Goal: Browse casually

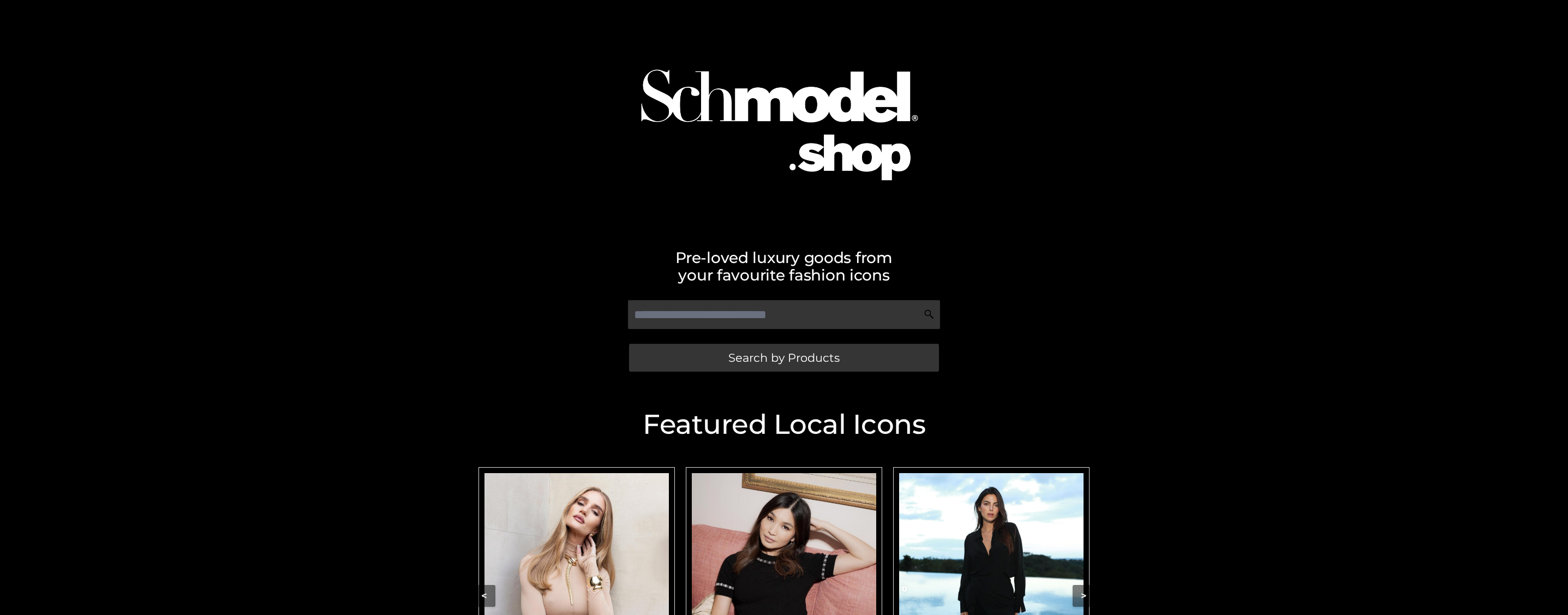
scroll to position [207, 0]
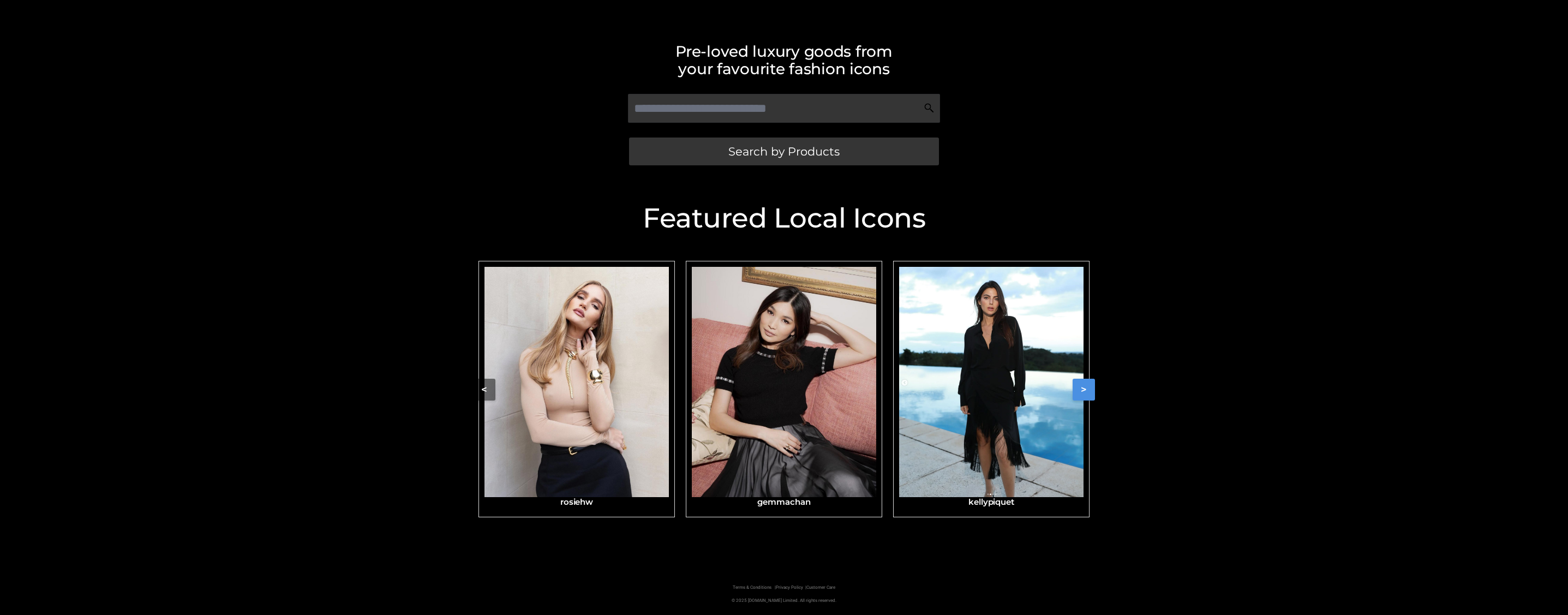
click at [1073, 398] on button ">" at bounding box center [1083, 390] width 23 height 22
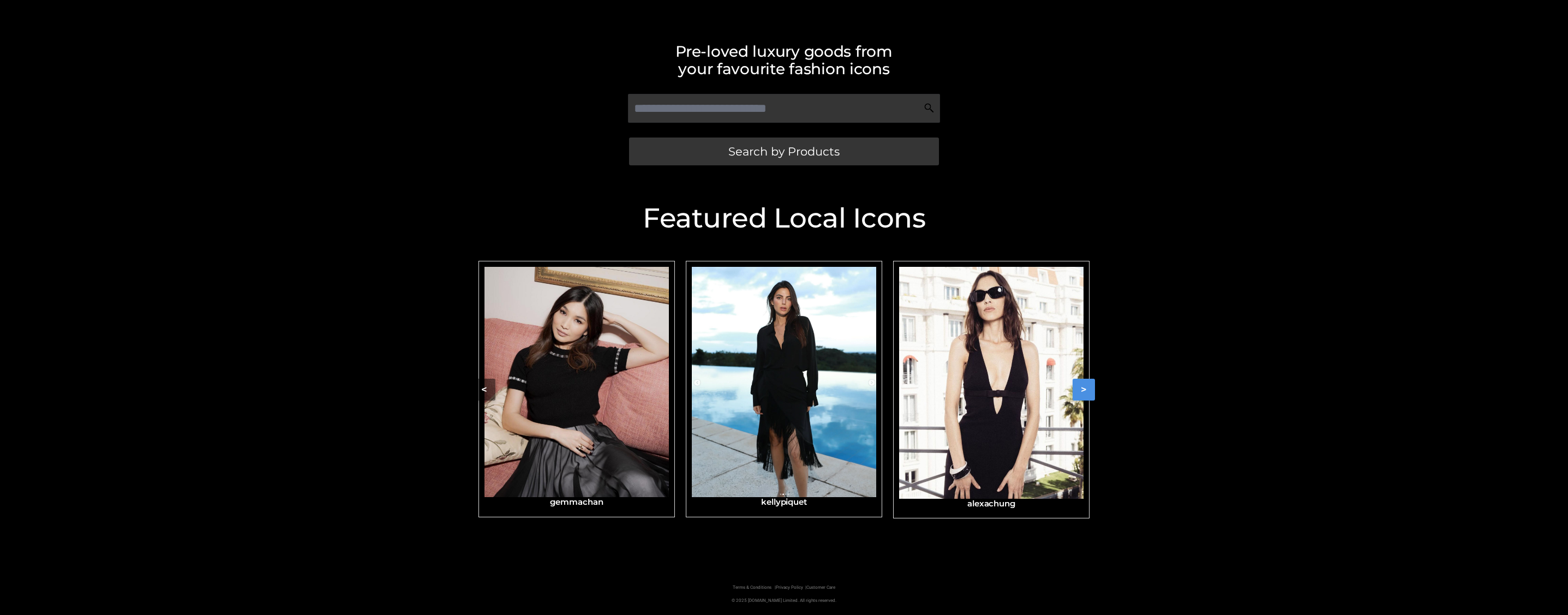
click at [1007, 413] on img "Carousel Navigation" at bounding box center [991, 382] width 184 height 232
click at [1081, 391] on button ">" at bounding box center [1083, 390] width 23 height 22
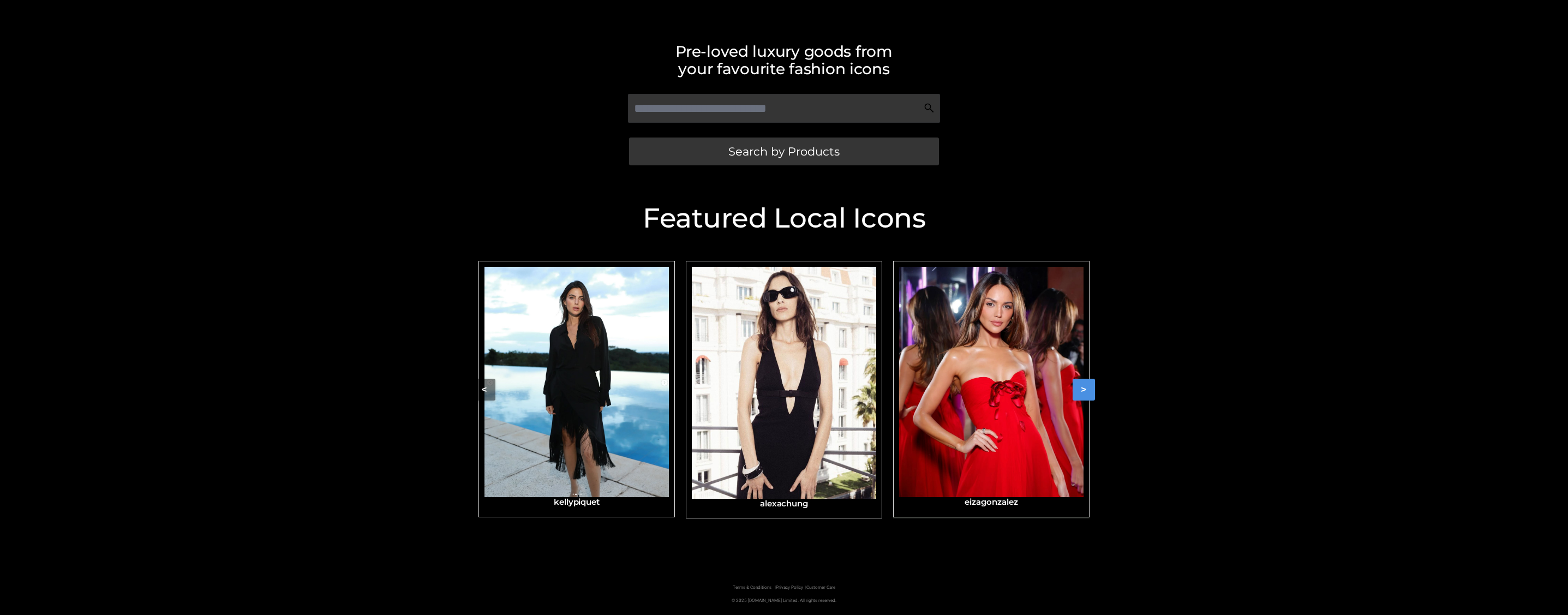
click at [979, 407] on img "Carousel Navigation" at bounding box center [991, 382] width 184 height 231
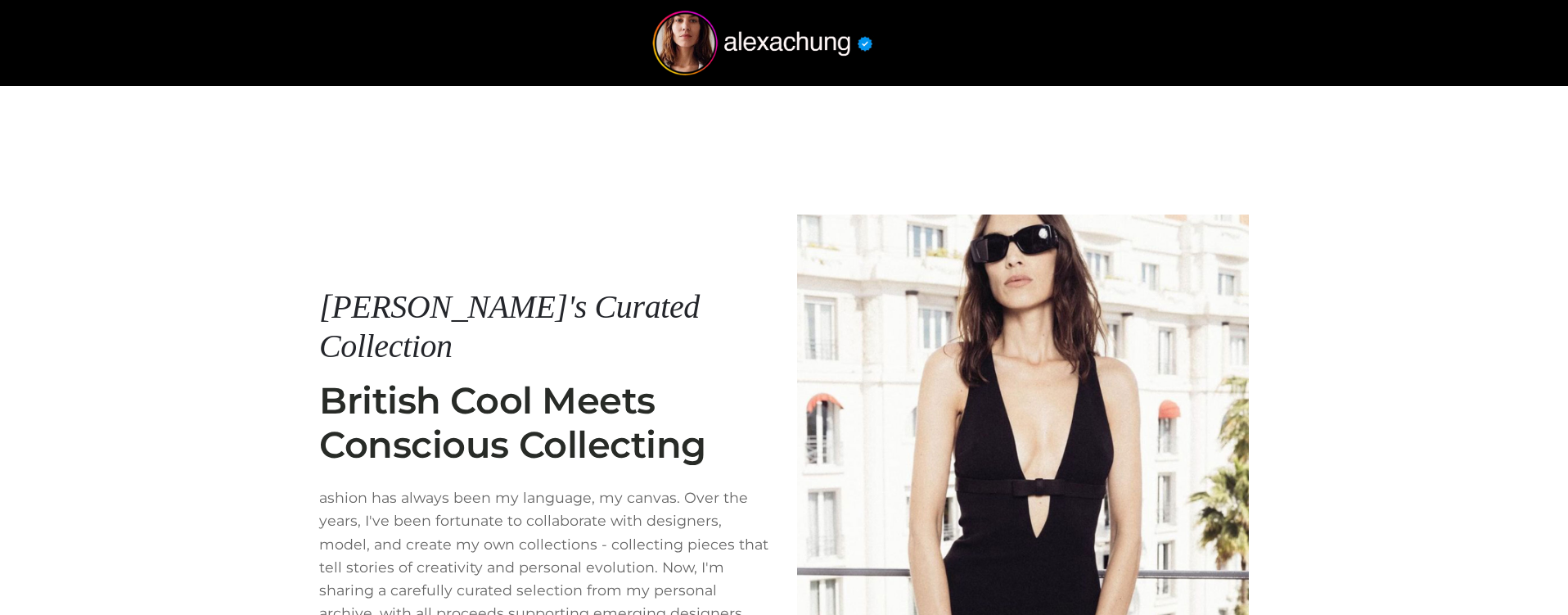
scroll to position [260, 0]
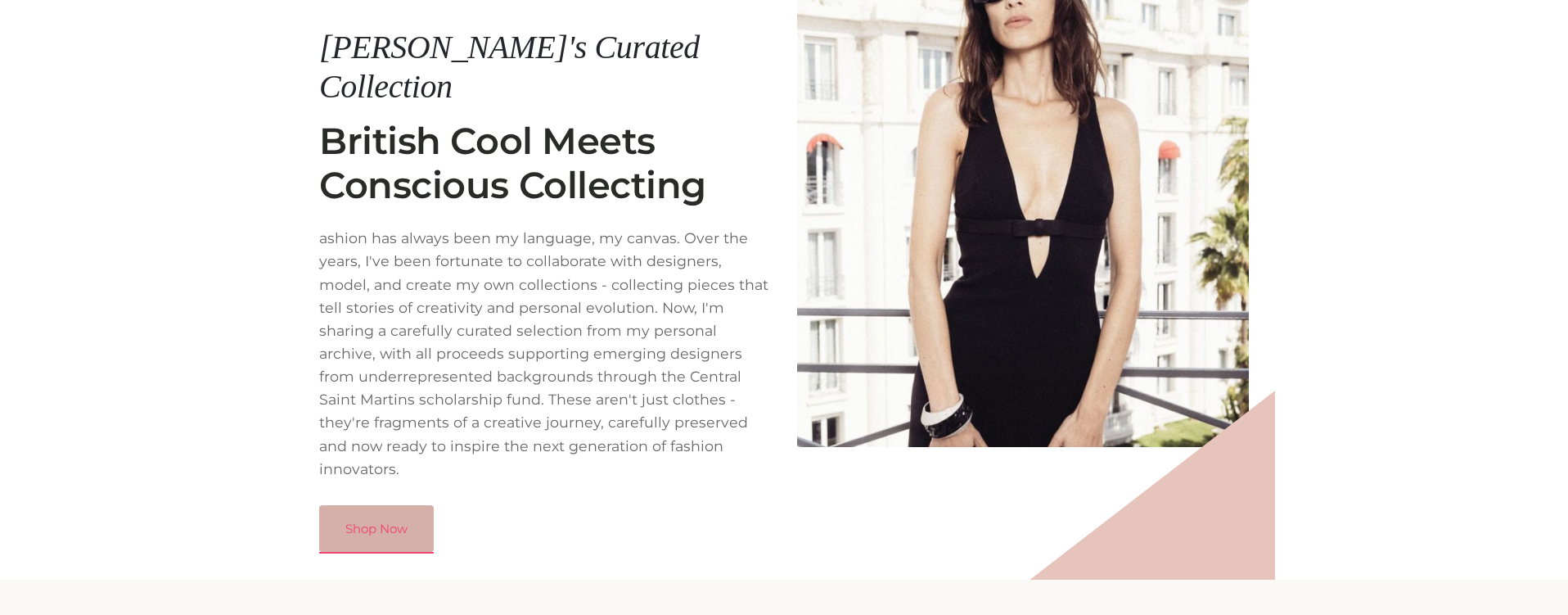
click at [394, 505] on link "Shop Now" at bounding box center [376, 529] width 114 height 48
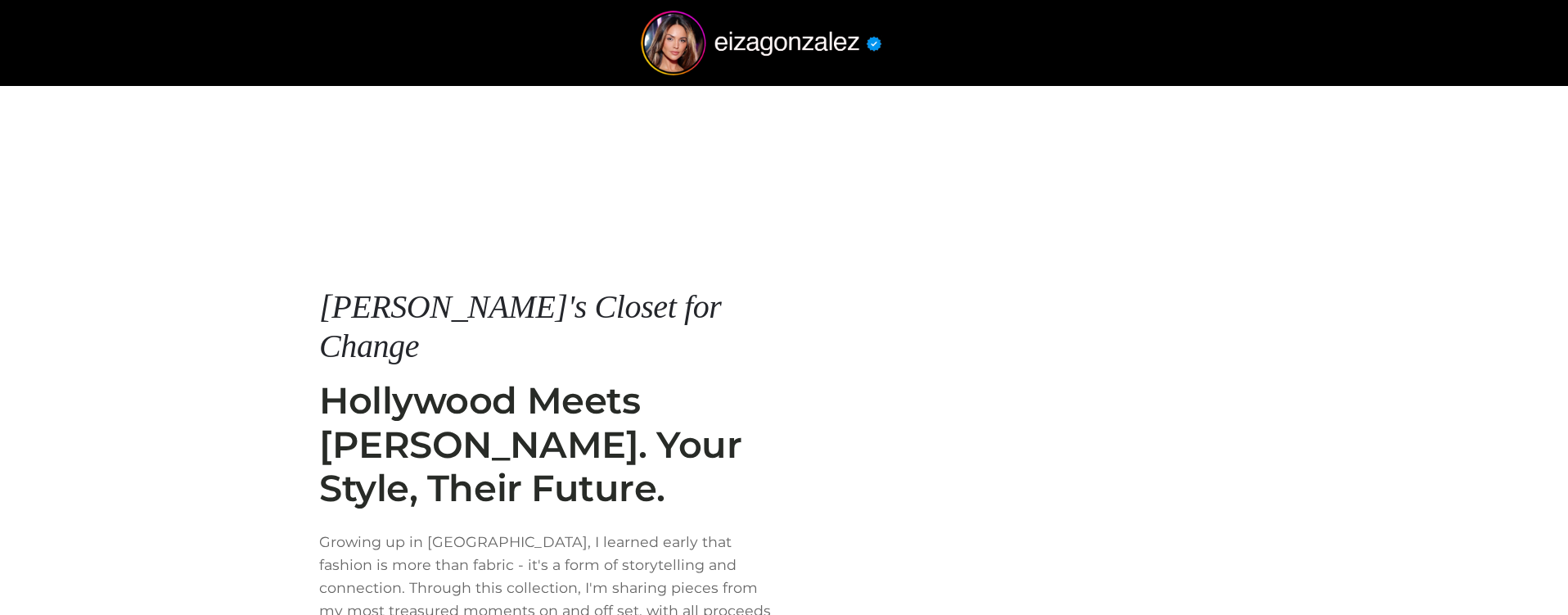
scroll to position [260, 0]
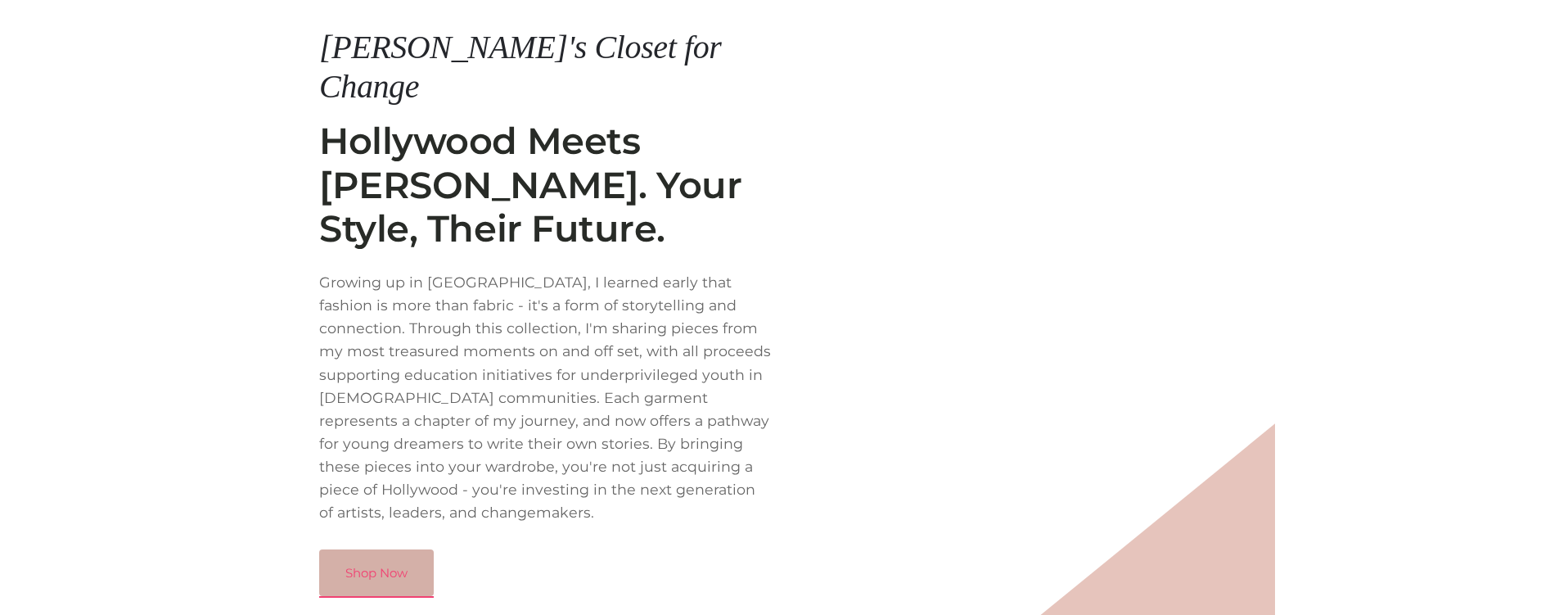
click at [395, 549] on link "Shop Now" at bounding box center [376, 573] width 114 height 48
